Goal: Information Seeking & Learning: Learn about a topic

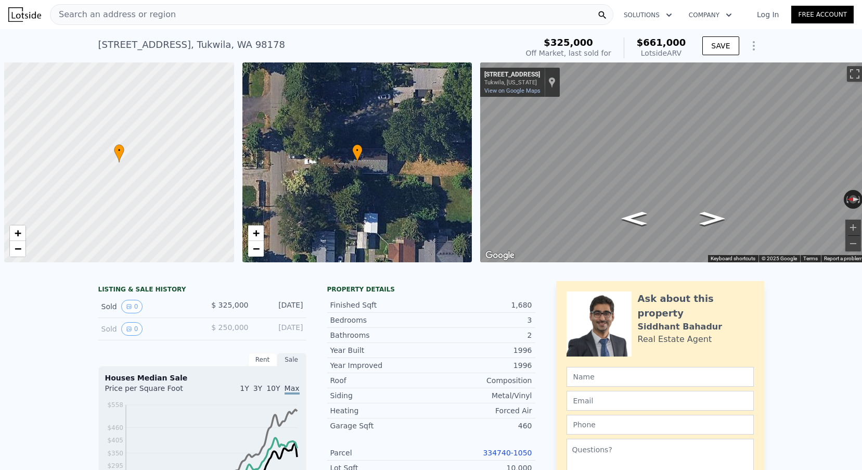
scroll to position [0, 4]
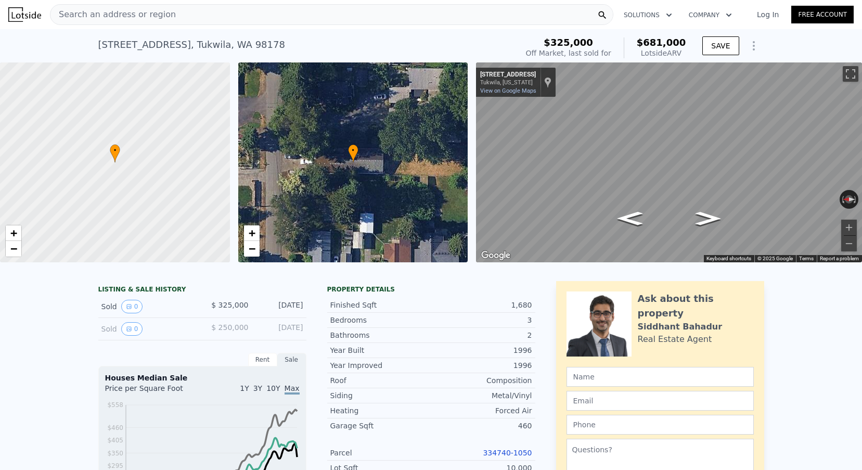
type input "3"
type input "1270"
type input "2130"
type input "6000"
checkbox input "false"
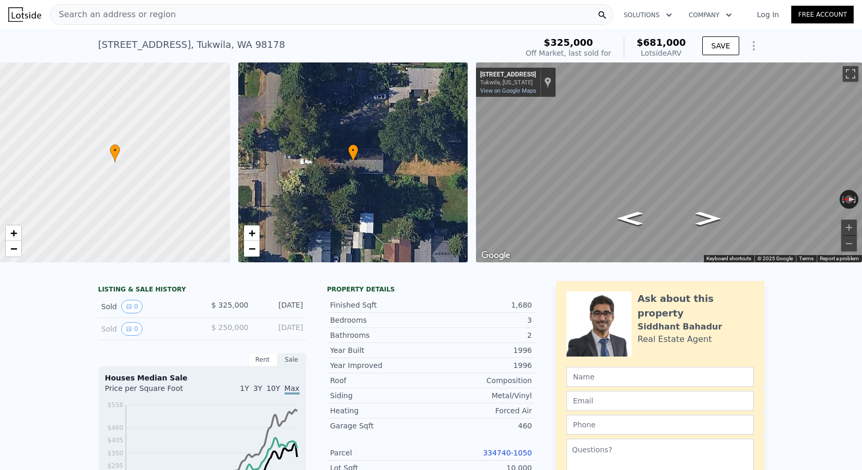
type input "$ 681,000"
type input "$ 286,906"
click at [107, 16] on span "Search an address or region" at bounding box center [112, 14] width 125 height 12
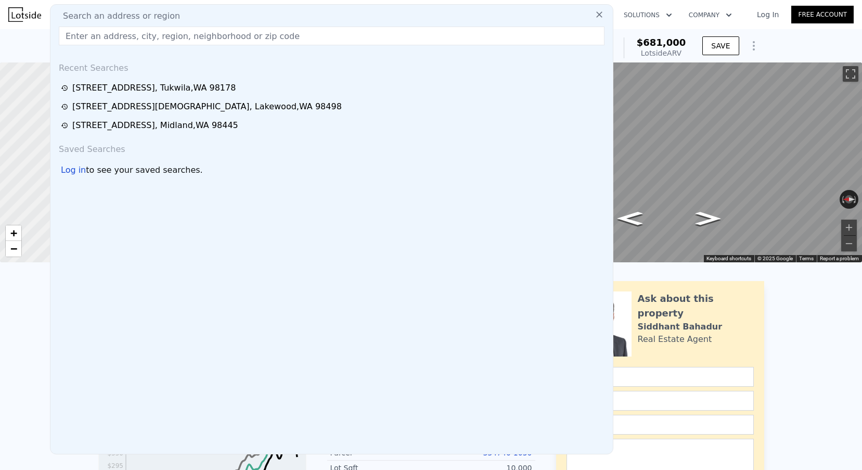
paste input "40229 264th Ave SE, Enumclaw, WA 98022"
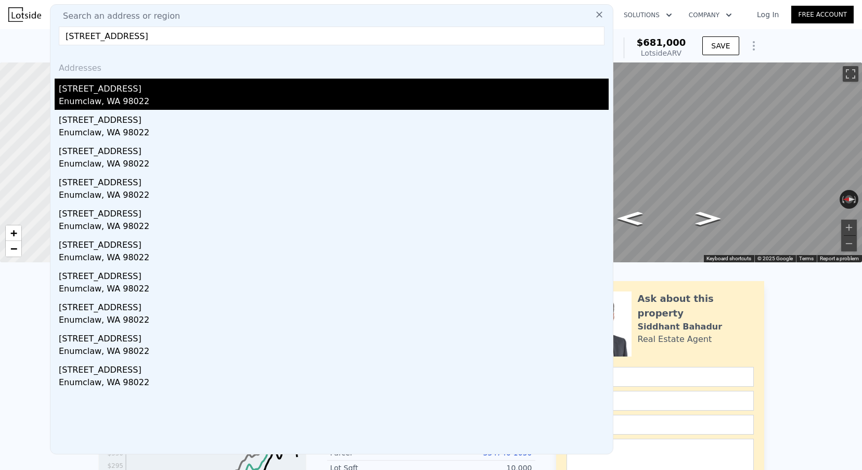
type input "40229 264th Ave SE, Enumclaw, WA 98022"
click at [109, 87] on div "40229 264th Ave SE" at bounding box center [334, 87] width 550 height 17
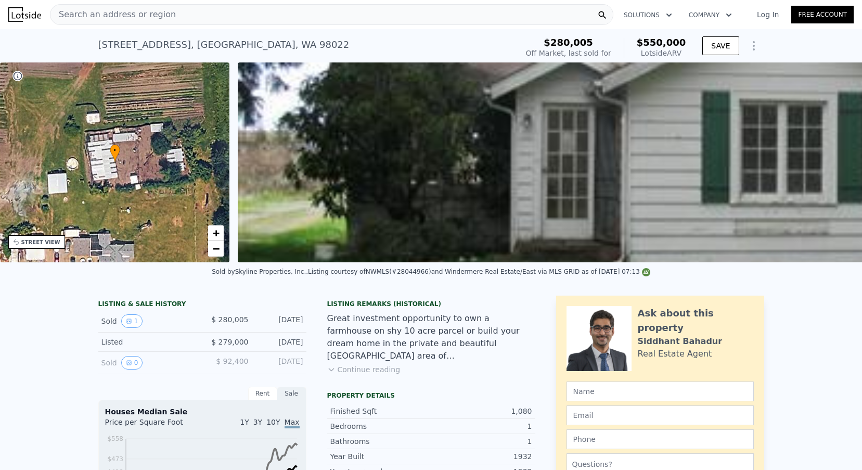
click at [205, 23] on div "Search an address or region" at bounding box center [332, 14] width 564 height 21
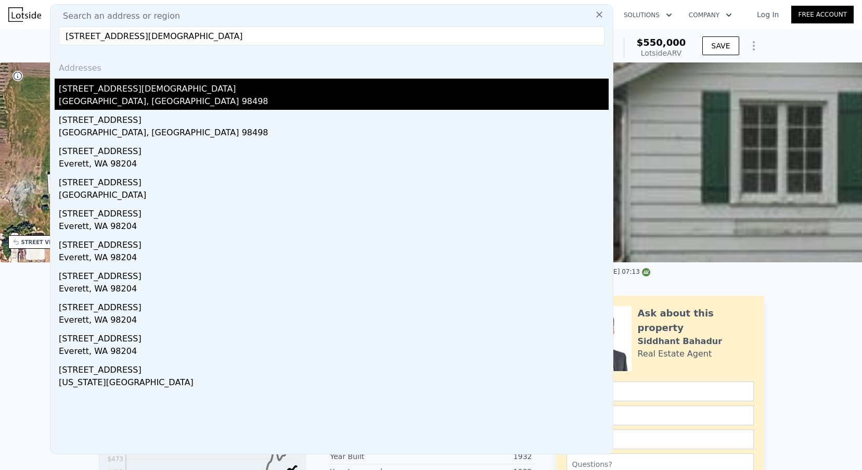
type input "[STREET_ADDRESS][DEMOGRAPHIC_DATA]"
click at [157, 85] on div "[STREET_ADDRESS][DEMOGRAPHIC_DATA]" at bounding box center [334, 87] width 550 height 17
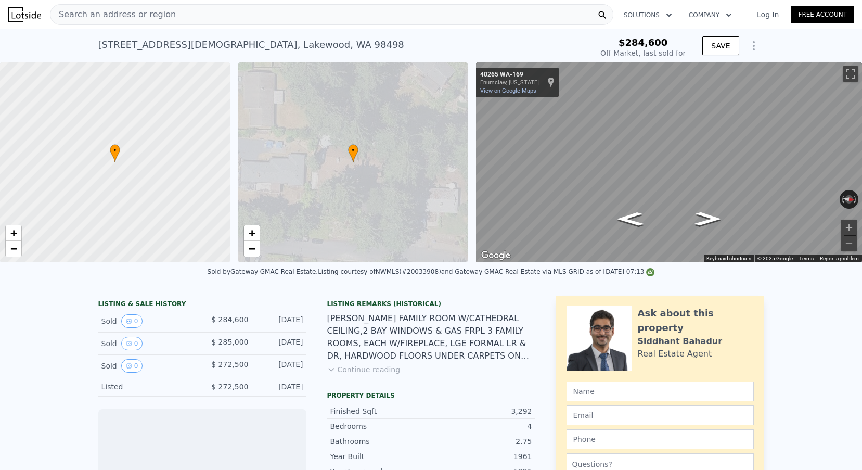
scroll to position [0, 4]
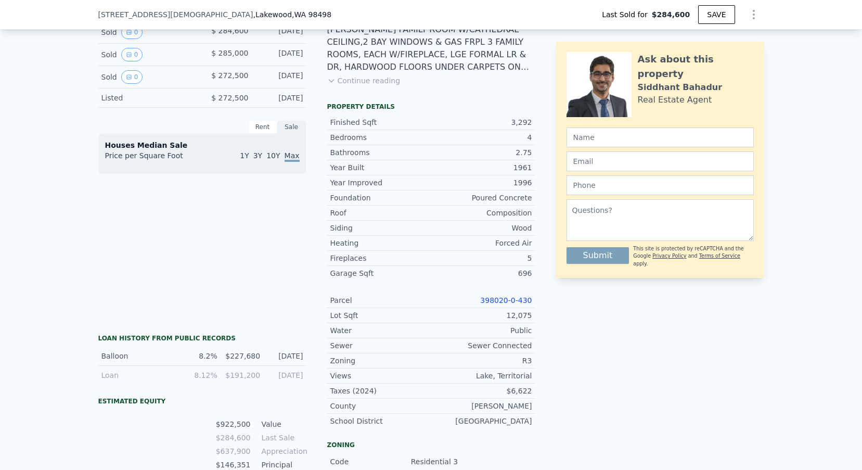
type input "-$ 295,239"
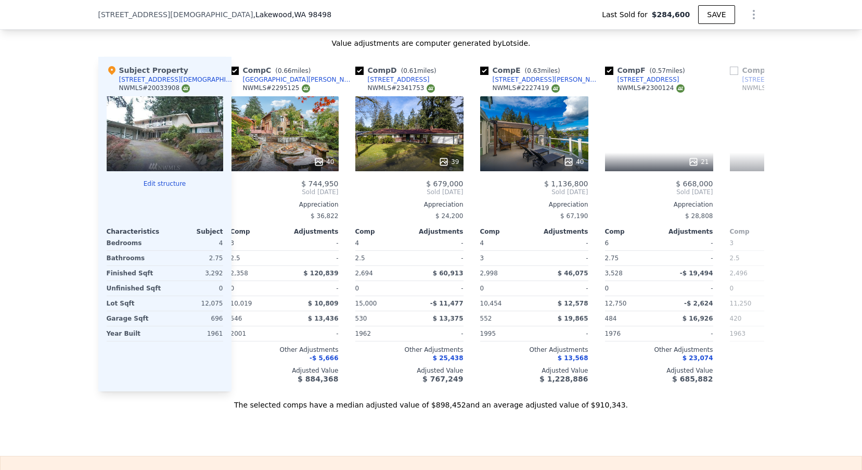
scroll to position [0, 275]
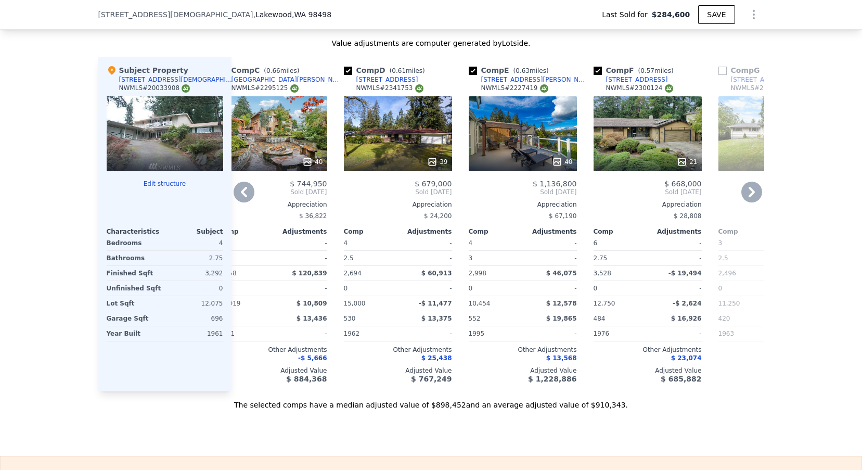
click at [645, 136] on div "21" at bounding box center [648, 133] width 108 height 75
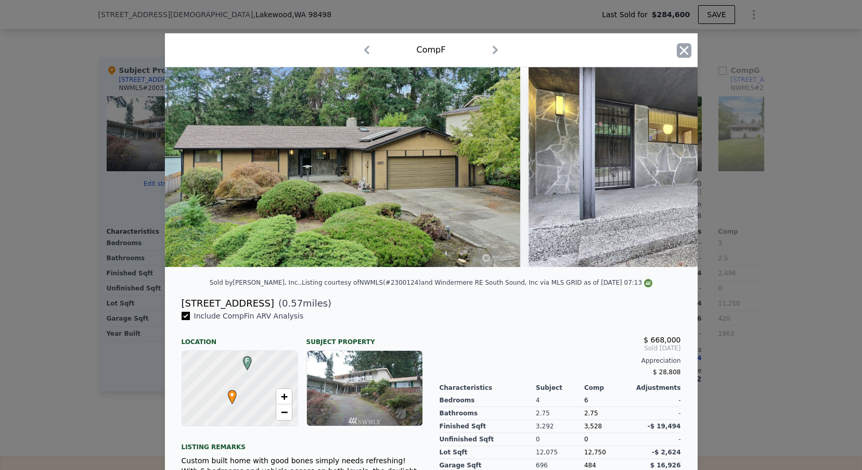
click at [689, 52] on icon "button" at bounding box center [684, 50] width 15 height 15
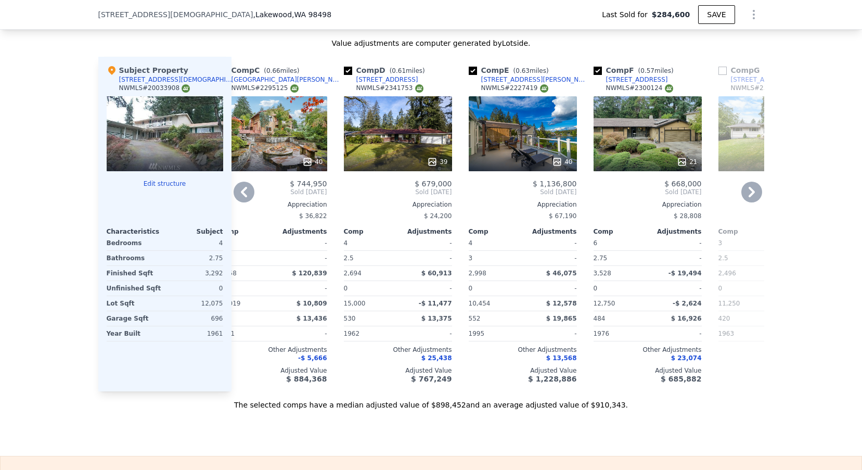
click at [642, 141] on div "21" at bounding box center [648, 133] width 108 height 75
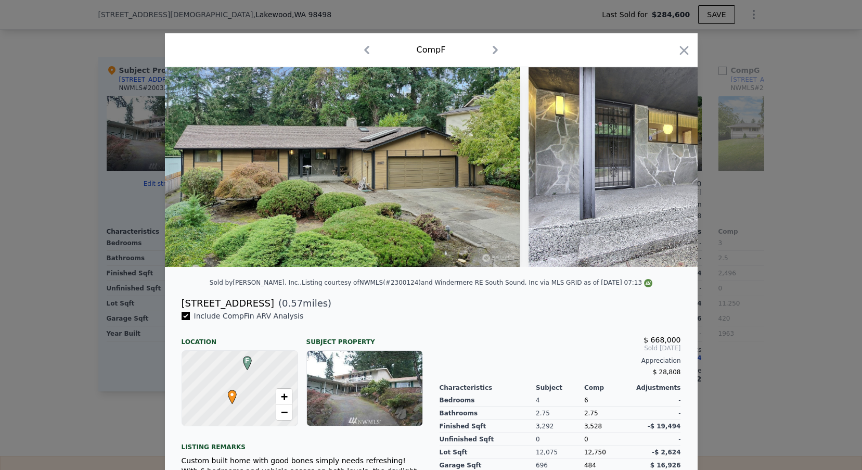
drag, startPoint x: 180, startPoint y: 300, endPoint x: 264, endPoint y: 302, distance: 84.3
click at [264, 302] on div "10506 90th Ave SW ( 0.57 miles)" at bounding box center [431, 303] width 516 height 15
copy div "[STREET_ADDRESS]"
